Goal: Information Seeking & Learning: Learn about a topic

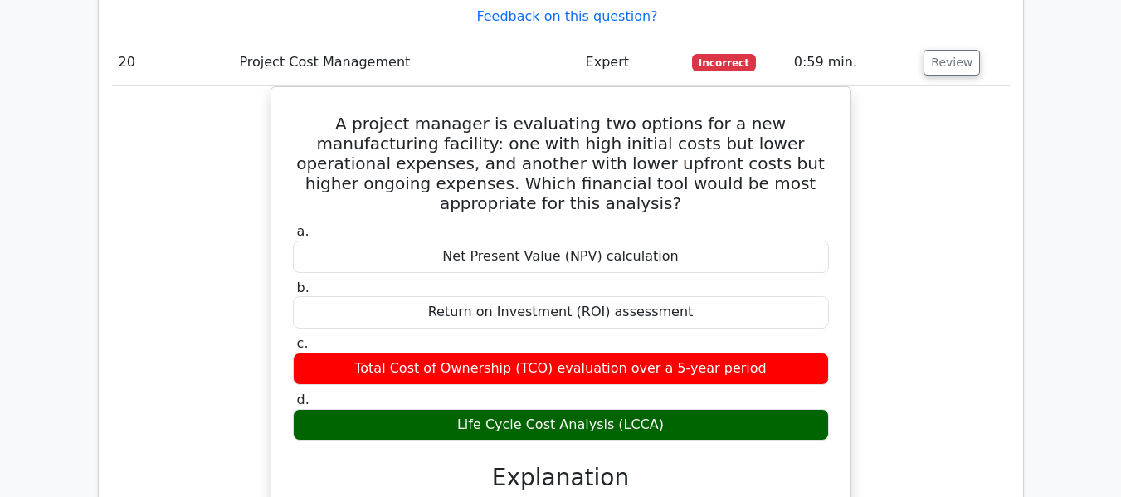
scroll to position [18885, 0]
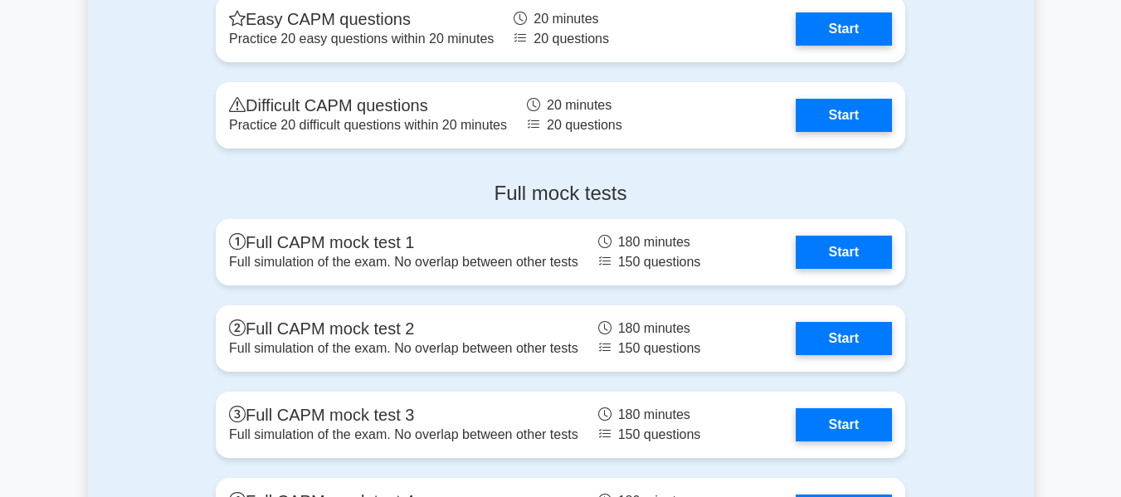
scroll to position [4943, 0]
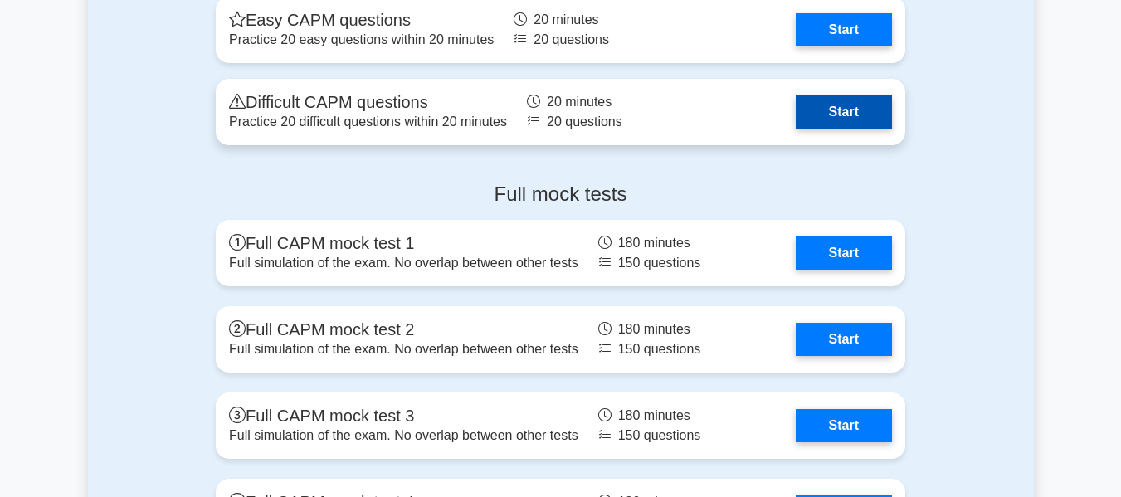
click at [852, 102] on link "Start" at bounding box center [844, 111] width 96 height 33
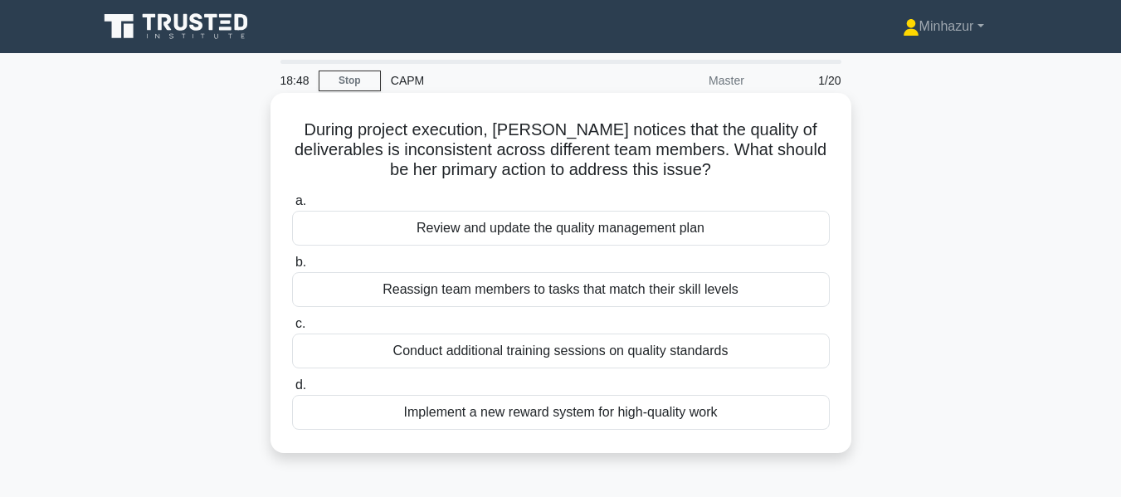
click at [622, 349] on div "Conduct additional training sessions on quality standards" at bounding box center [561, 351] width 538 height 35
click at [292, 329] on input "c. Conduct additional training sessions on quality standards" at bounding box center [292, 324] width 0 height 11
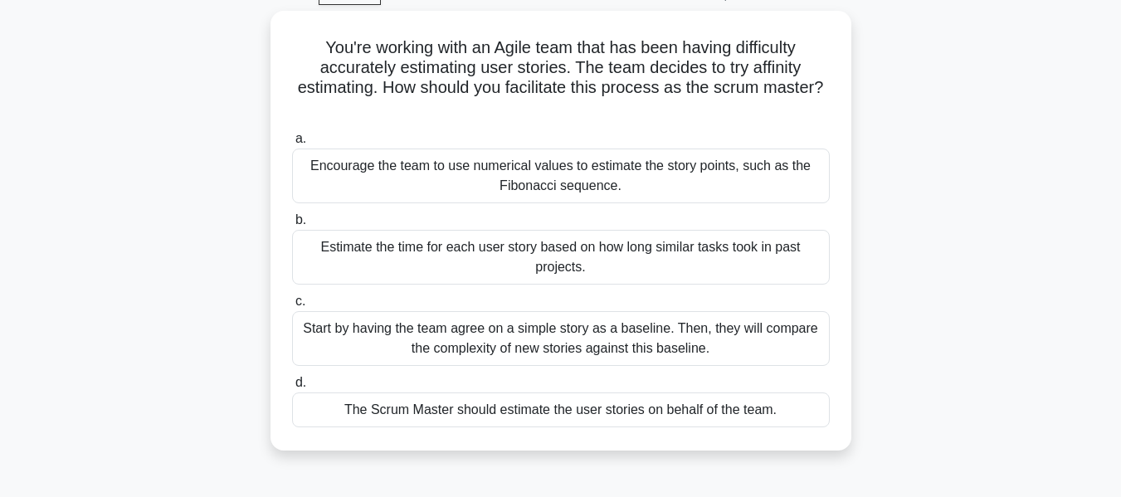
scroll to position [87, 0]
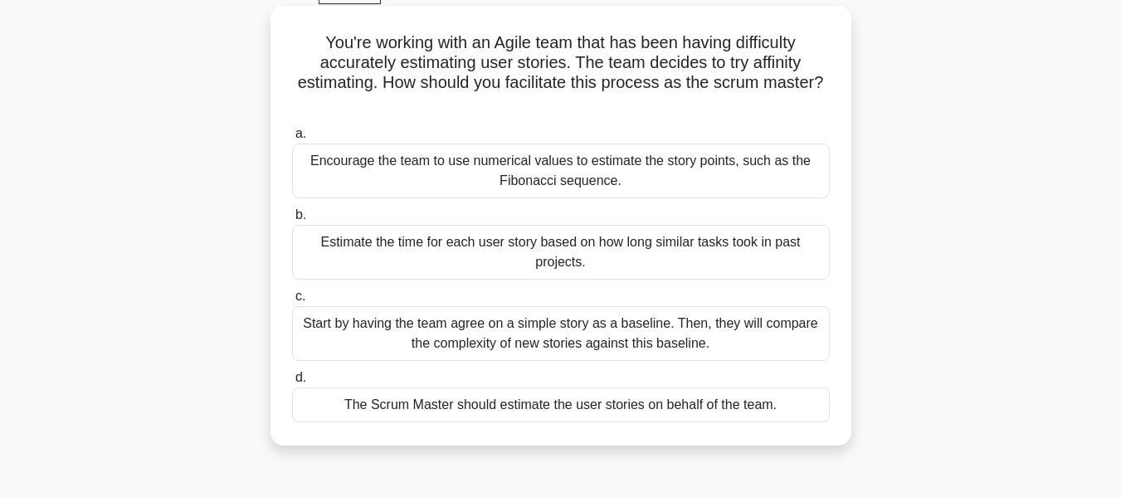
click at [602, 349] on div "Start by having the team agree on a simple story as a baseline. Then, they will…" at bounding box center [561, 333] width 538 height 55
click at [292, 302] on input "c. Start by having the team agree on a simple story as a baseline. Then, they w…" at bounding box center [292, 296] width 0 height 11
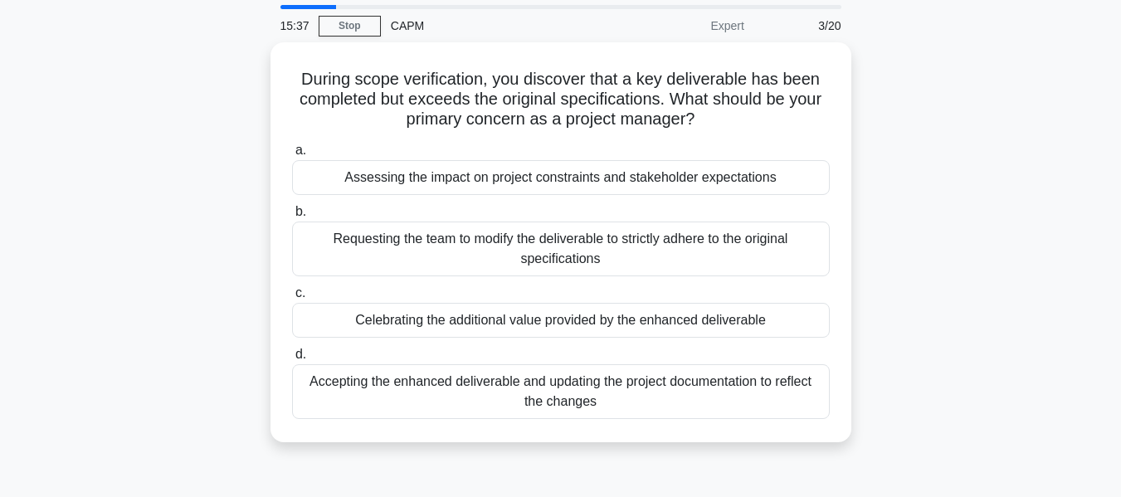
scroll to position [54, 0]
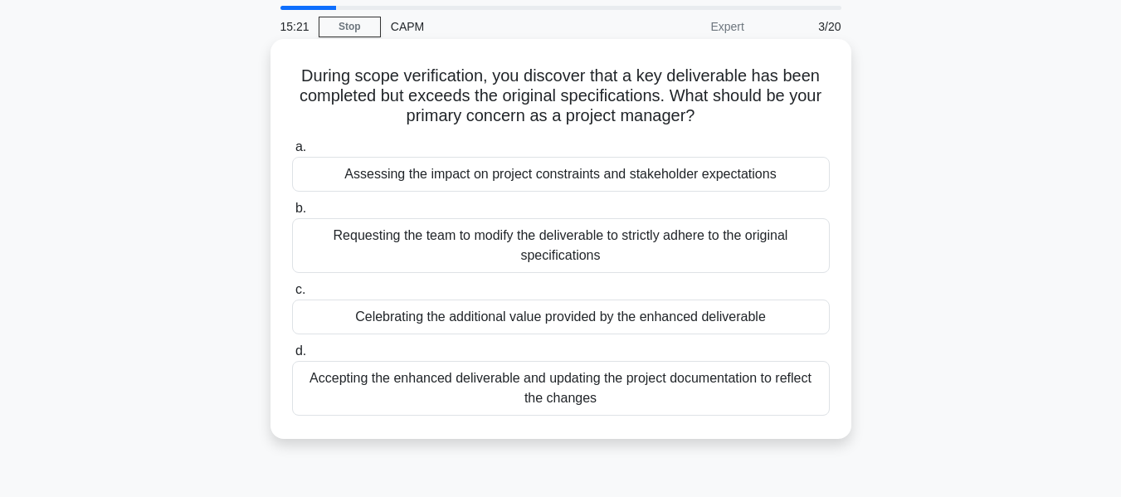
click at [649, 182] on div "Assessing the impact on project constraints and stakeholder expectations" at bounding box center [561, 174] width 538 height 35
click at [292, 153] on input "a. Assessing the impact on project constraints and stakeholder expectations" at bounding box center [292, 147] width 0 height 11
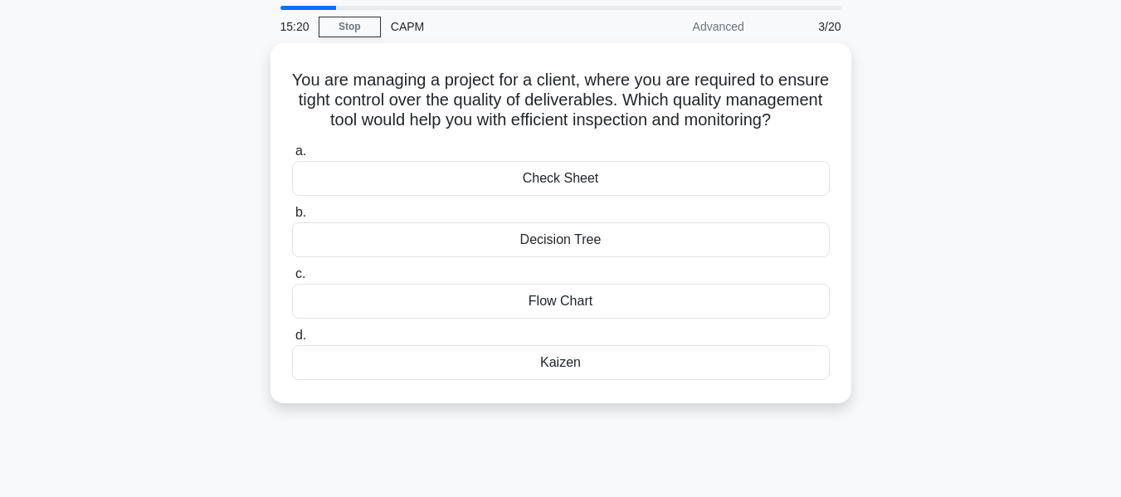
scroll to position [0, 0]
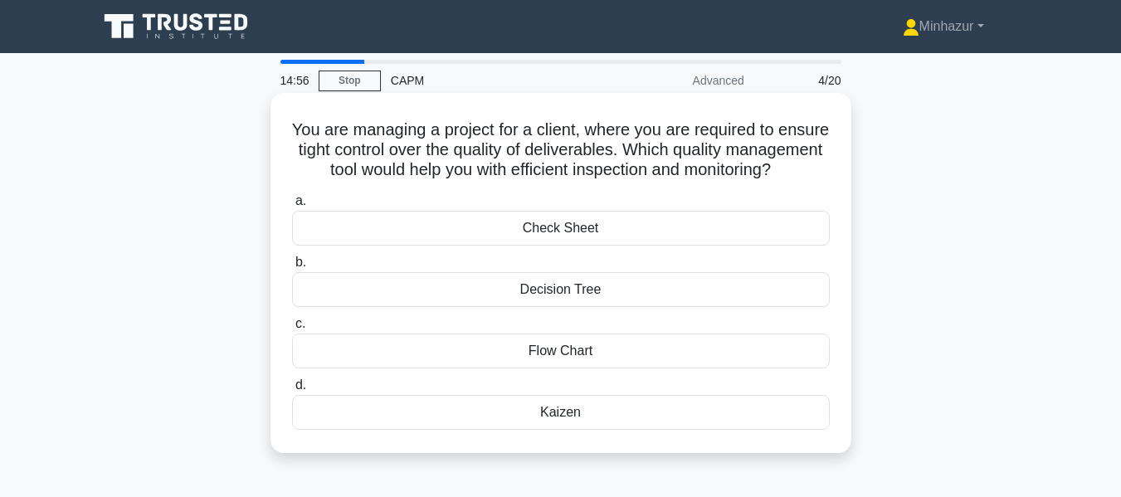
click at [564, 365] on div "Flow Chart" at bounding box center [561, 351] width 538 height 35
click at [292, 329] on input "c. Flow Chart" at bounding box center [292, 324] width 0 height 11
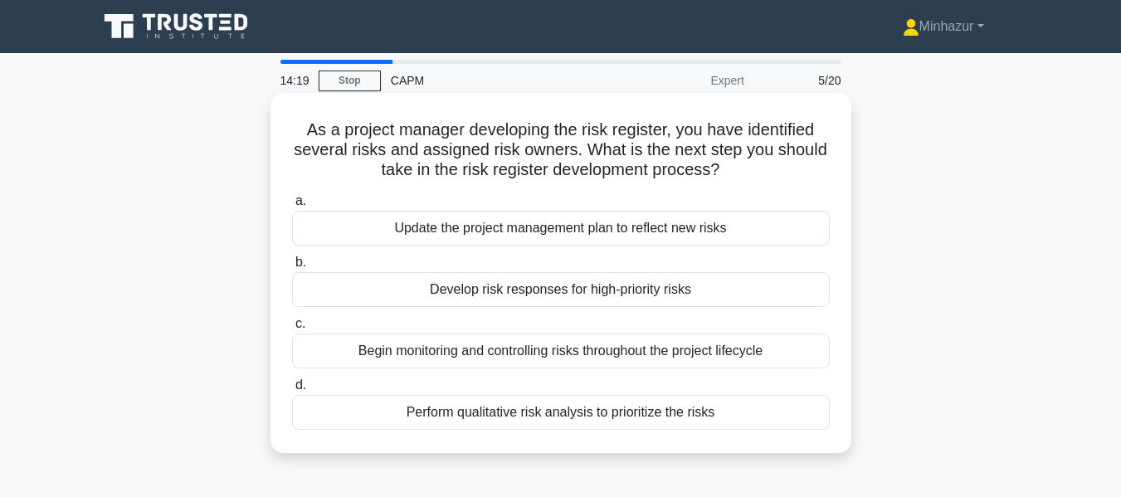
click at [535, 415] on div "Perform qualitative risk analysis to prioritize the risks" at bounding box center [561, 412] width 538 height 35
click at [292, 391] on input "d. Perform qualitative risk analysis to prioritize the risks" at bounding box center [292, 385] width 0 height 11
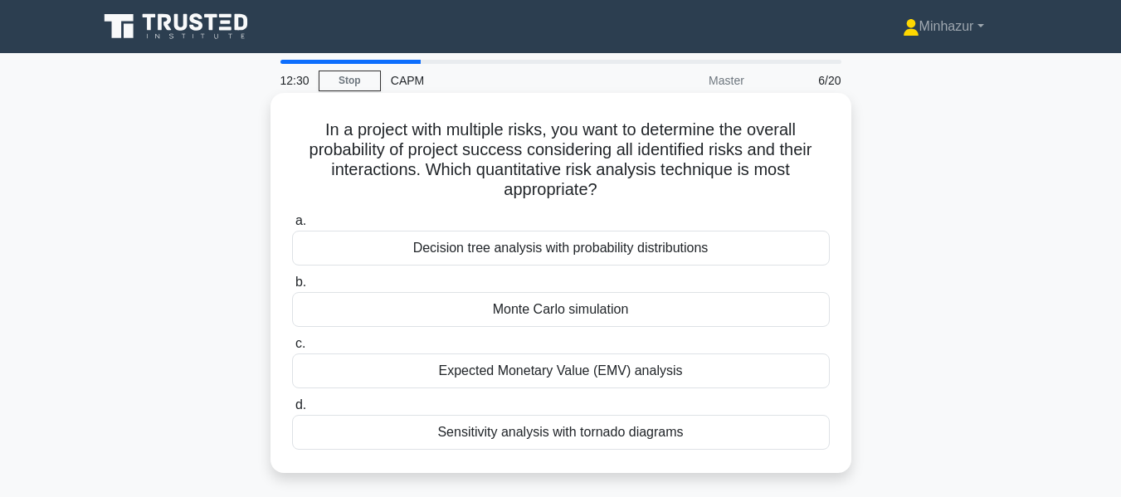
click at [529, 247] on div "Decision tree analysis with probability distributions" at bounding box center [561, 248] width 538 height 35
click at [292, 227] on input "a. Decision tree analysis with probability distributions" at bounding box center [292, 221] width 0 height 11
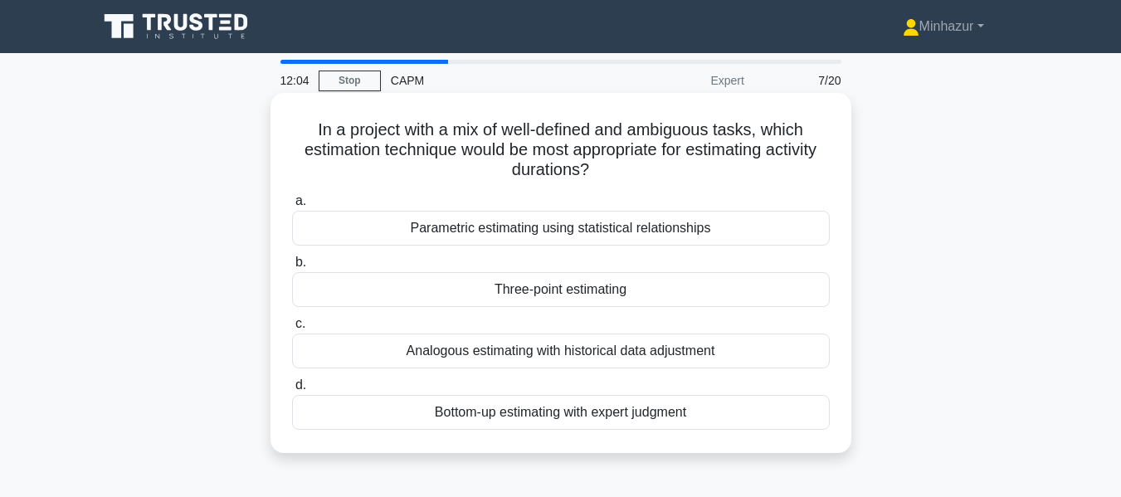
click at [623, 283] on div "Three-point estimating" at bounding box center [561, 289] width 538 height 35
click at [292, 268] on input "b. Three-point estimating" at bounding box center [292, 262] width 0 height 11
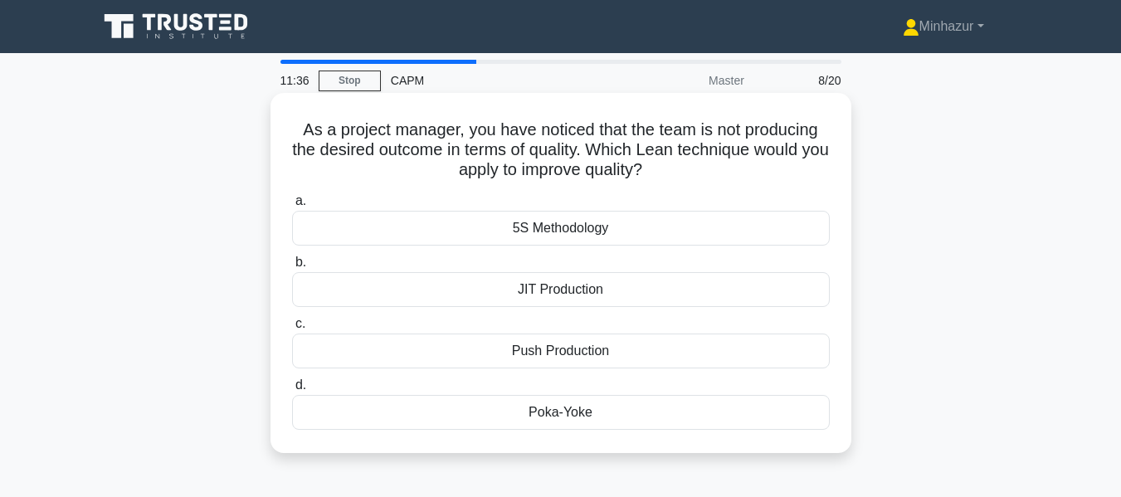
click at [587, 225] on div "5S Methodology" at bounding box center [561, 228] width 538 height 35
click at [292, 207] on input "a. 5S Methodology" at bounding box center [292, 201] width 0 height 11
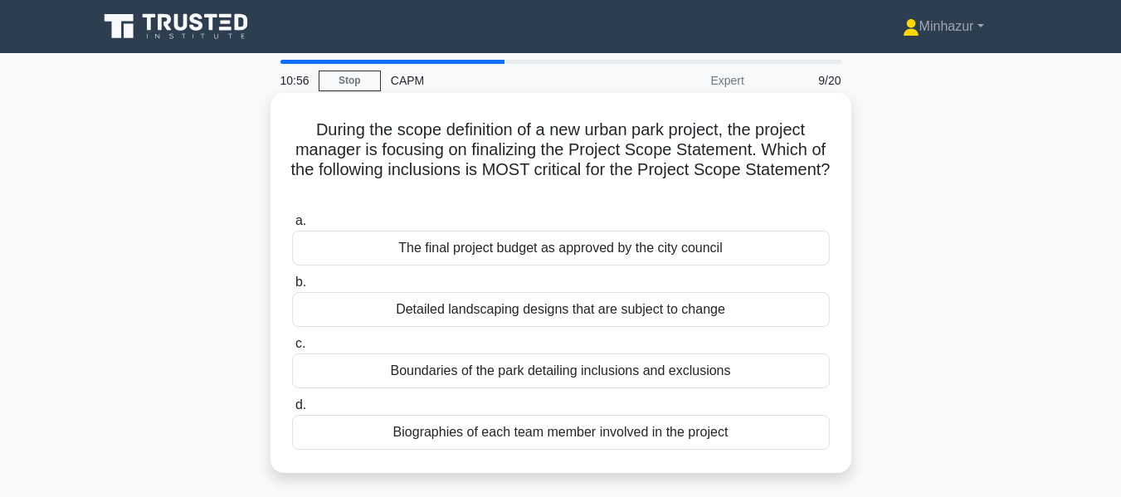
click at [588, 254] on div "The final project budget as approved by the city council" at bounding box center [561, 248] width 538 height 35
click at [292, 227] on input "a. The final project budget as approved by the city council" at bounding box center [292, 221] width 0 height 11
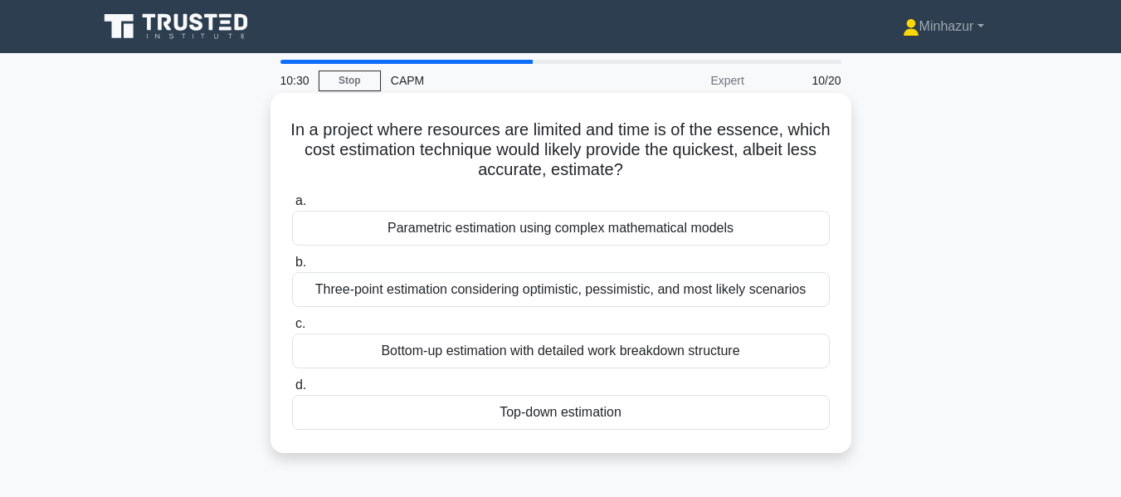
click at [539, 409] on div "Top-down estimation" at bounding box center [561, 412] width 538 height 35
click at [292, 391] on input "d. Top-down estimation" at bounding box center [292, 385] width 0 height 11
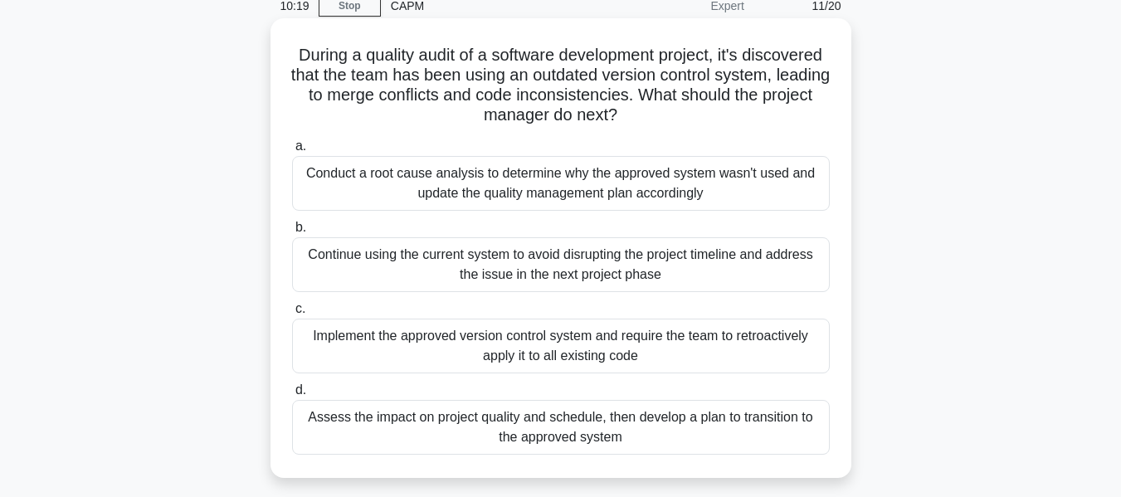
scroll to position [76, 0]
click at [550, 420] on div "Assess the impact on project quality and schedule, then develop a plan to trans…" at bounding box center [561, 426] width 538 height 55
click at [292, 395] on input "d. Assess the impact on project quality and schedule, then develop a plan to tr…" at bounding box center [292, 389] width 0 height 11
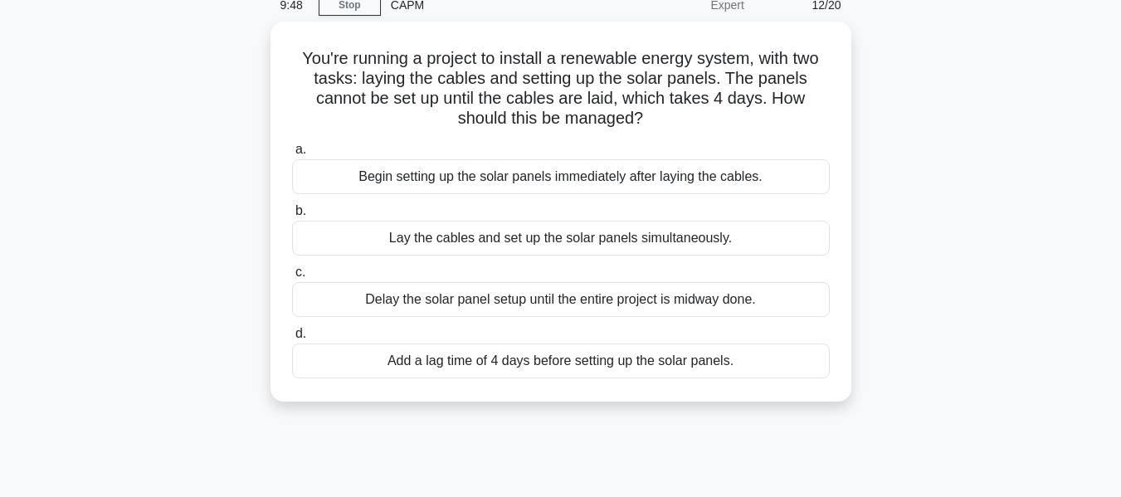
scroll to position [0, 0]
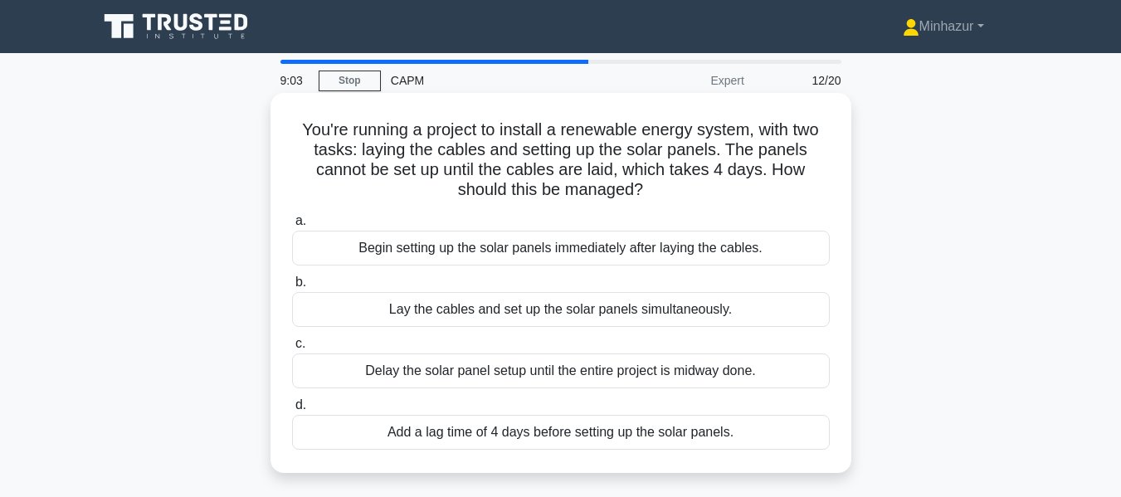
click at [607, 433] on div "Add a lag time of 4 days before setting up the solar panels." at bounding box center [561, 432] width 538 height 35
click at [292, 411] on input "d. Add a lag time of 4 days before setting up the solar panels." at bounding box center [292, 405] width 0 height 11
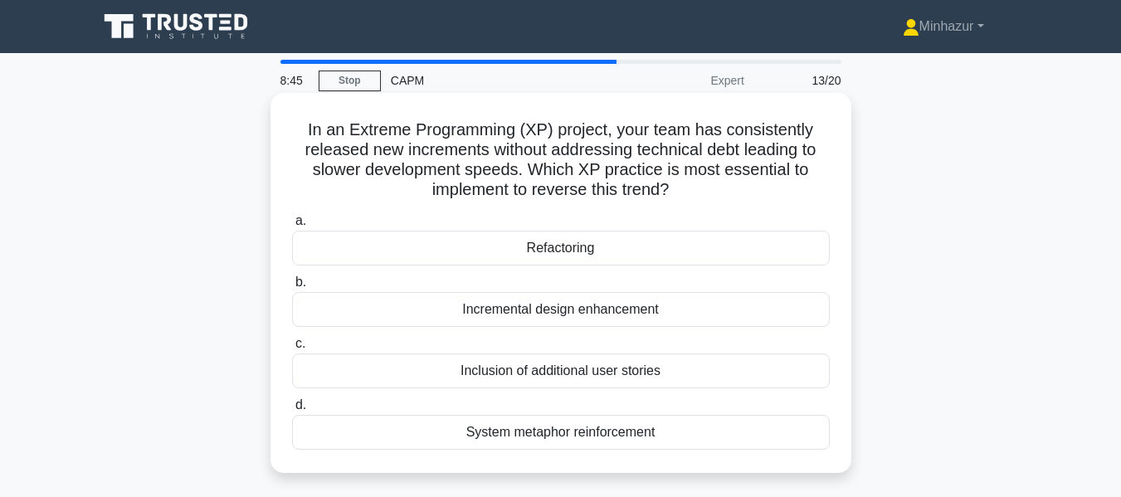
click at [612, 254] on div "Refactoring" at bounding box center [561, 248] width 538 height 35
click at [292, 227] on input "a. Refactoring" at bounding box center [292, 221] width 0 height 11
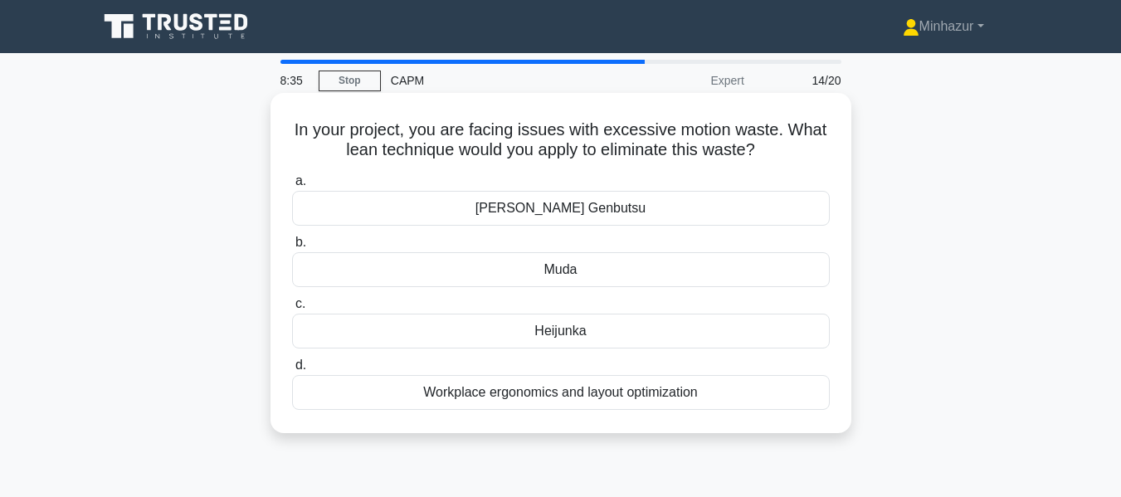
click at [576, 395] on div "Workplace ergonomics and layout optimization" at bounding box center [561, 392] width 538 height 35
click at [292, 371] on input "d. Workplace ergonomics and layout optimization" at bounding box center [292, 365] width 0 height 11
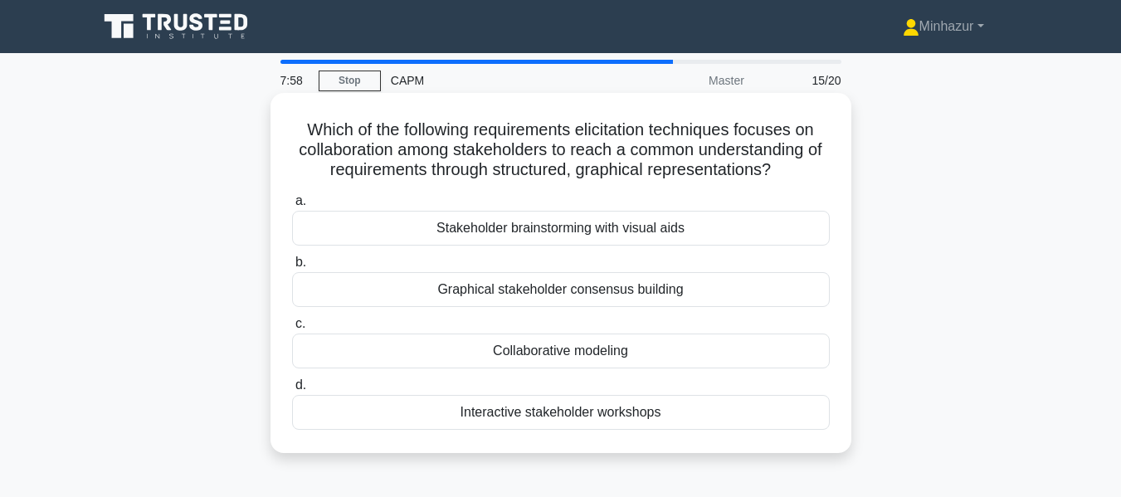
click at [539, 421] on div "Interactive stakeholder workshops" at bounding box center [561, 412] width 538 height 35
click at [292, 391] on input "d. Interactive stakeholder workshops" at bounding box center [292, 385] width 0 height 11
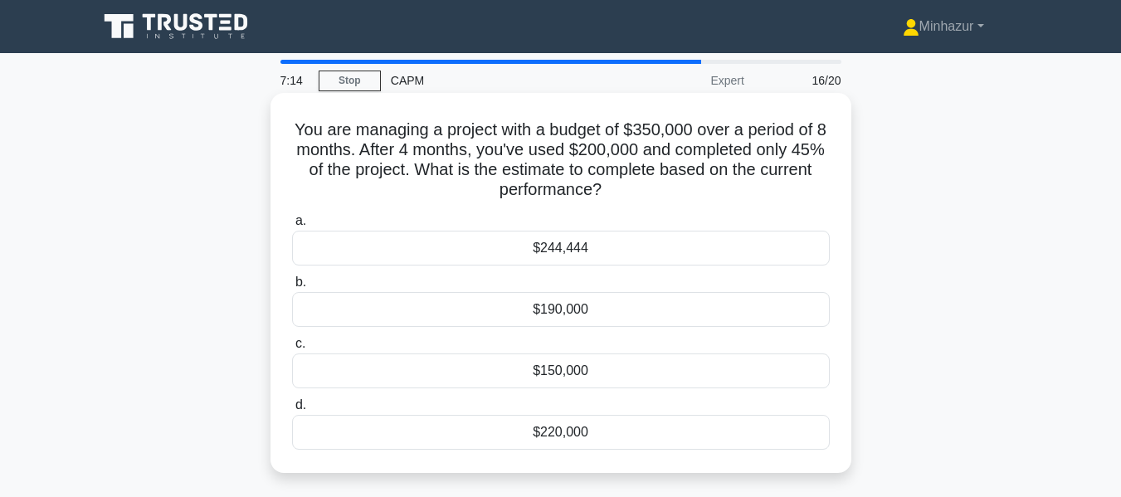
click at [568, 255] on div "$244,444" at bounding box center [561, 248] width 538 height 35
click at [292, 227] on input "a. $244,444" at bounding box center [292, 221] width 0 height 11
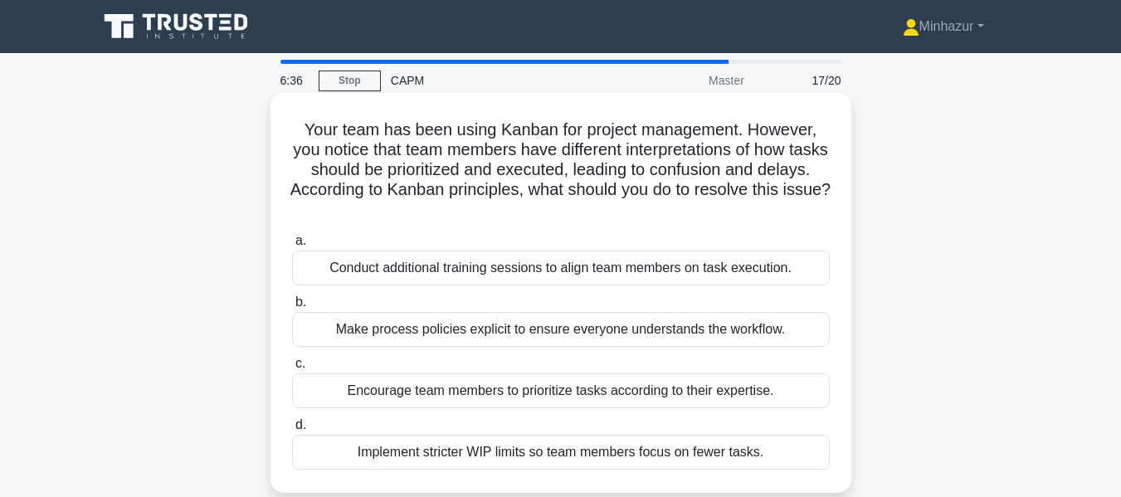
click at [523, 333] on div "Make process policies explicit to ensure everyone understands the workflow." at bounding box center [561, 329] width 538 height 35
click at [292, 308] on input "b. Make process policies explicit to ensure everyone understands the workflow." at bounding box center [292, 302] width 0 height 11
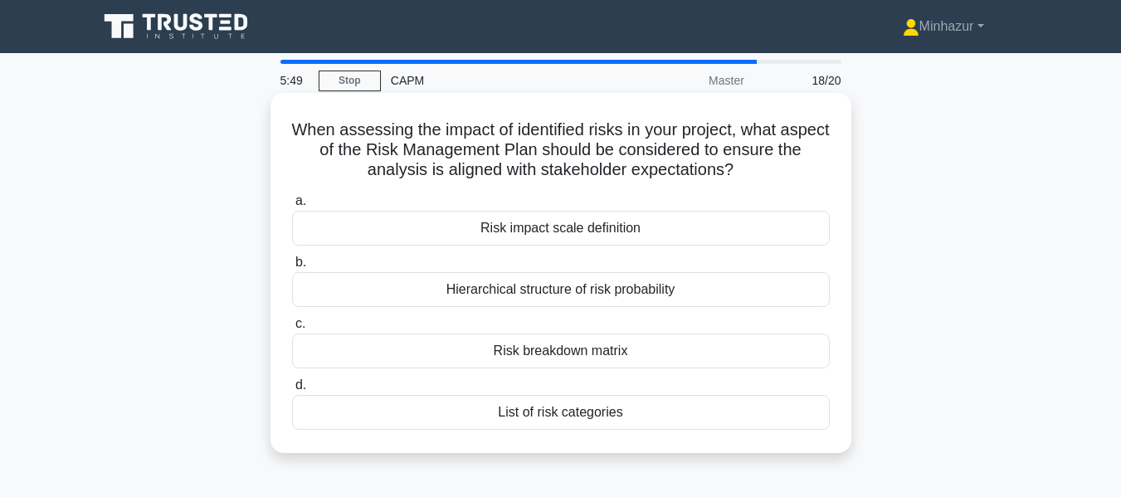
click at [547, 352] on div "Risk breakdown matrix" at bounding box center [561, 351] width 538 height 35
click at [292, 329] on input "c. Risk breakdown matrix" at bounding box center [292, 324] width 0 height 11
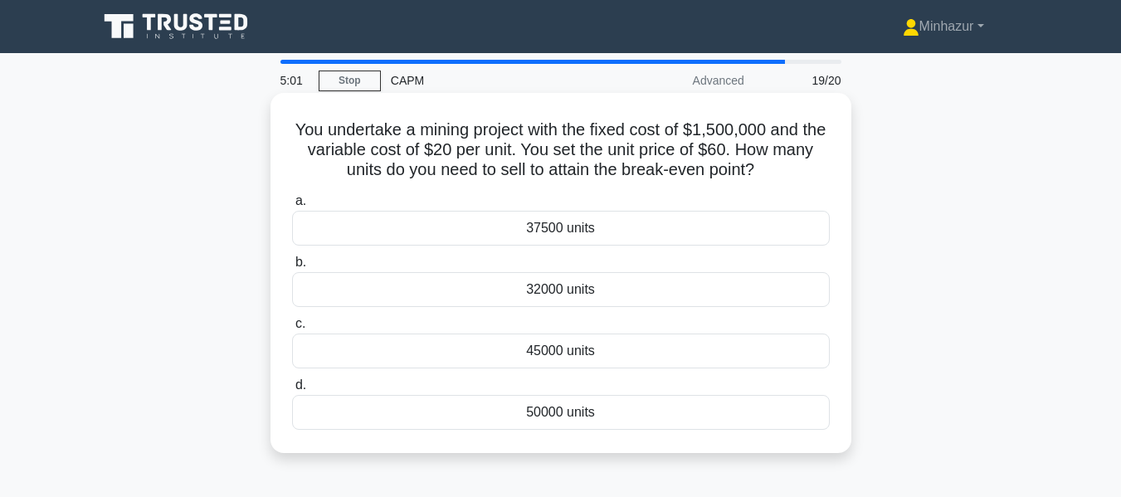
click at [577, 352] on div "45000 units" at bounding box center [561, 351] width 538 height 35
click at [292, 329] on input "c. 45000 units" at bounding box center [292, 324] width 0 height 11
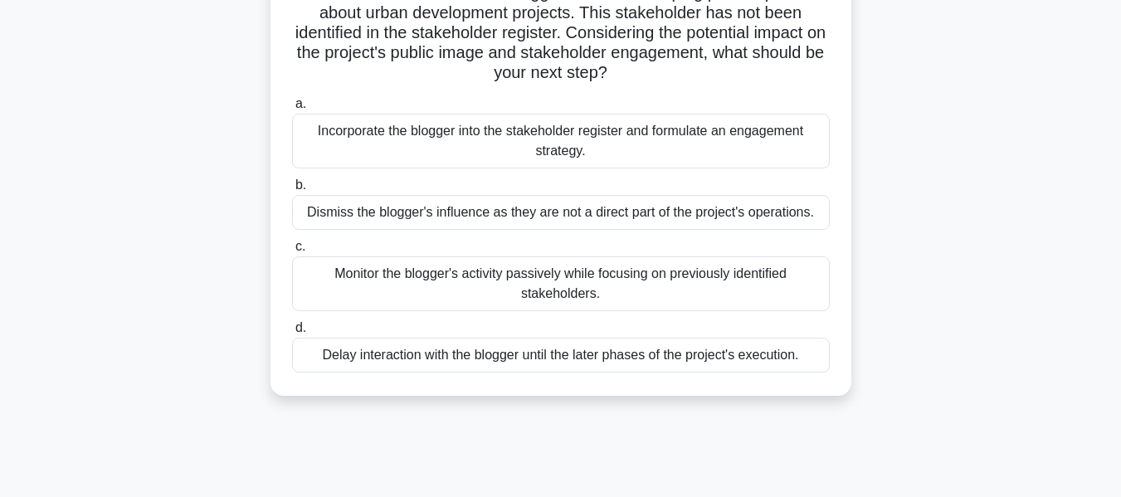
scroll to position [158, 0]
click at [500, 147] on div "Incorporate the blogger into the stakeholder register and formulate an engageme…" at bounding box center [561, 140] width 538 height 55
click at [292, 109] on input "a. Incorporate the blogger into the stakeholder register and formulate an engag…" at bounding box center [292, 103] width 0 height 11
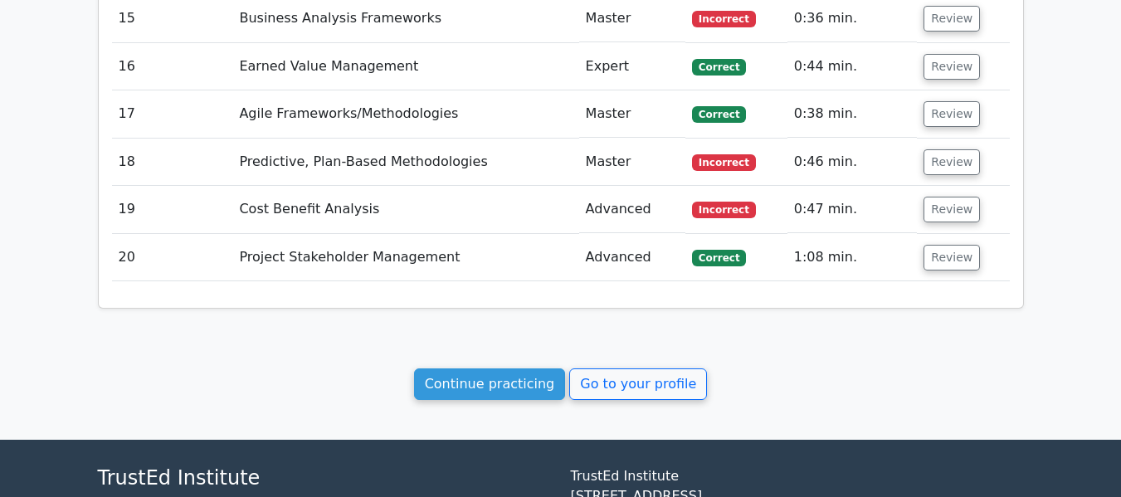
scroll to position [3203, 0]
